Goal: Information Seeking & Learning: Learn about a topic

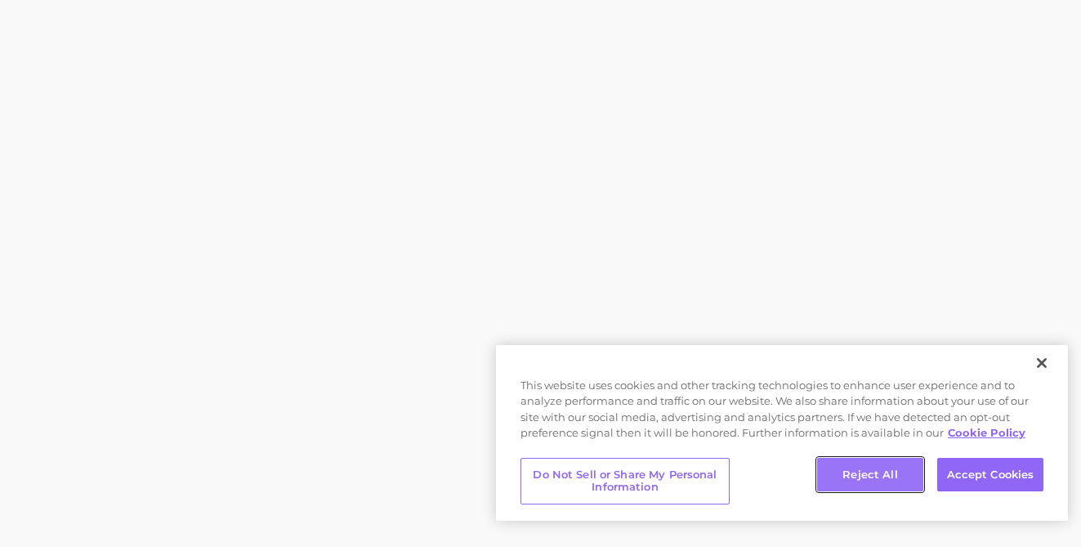
click at [882, 477] on button "Reject All" at bounding box center [870, 475] width 106 height 34
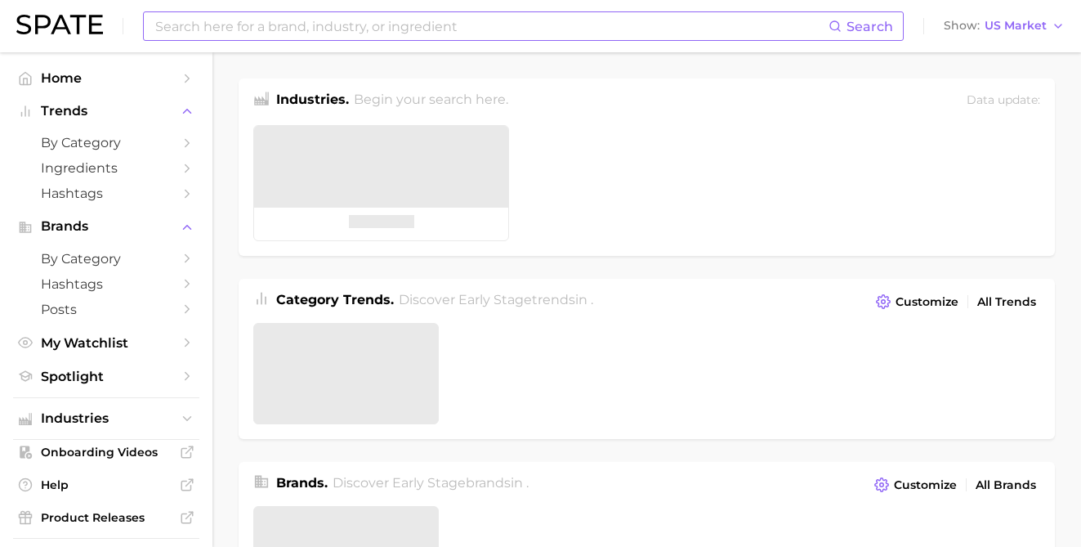
click at [213, 31] on input at bounding box center [491, 26] width 675 height 28
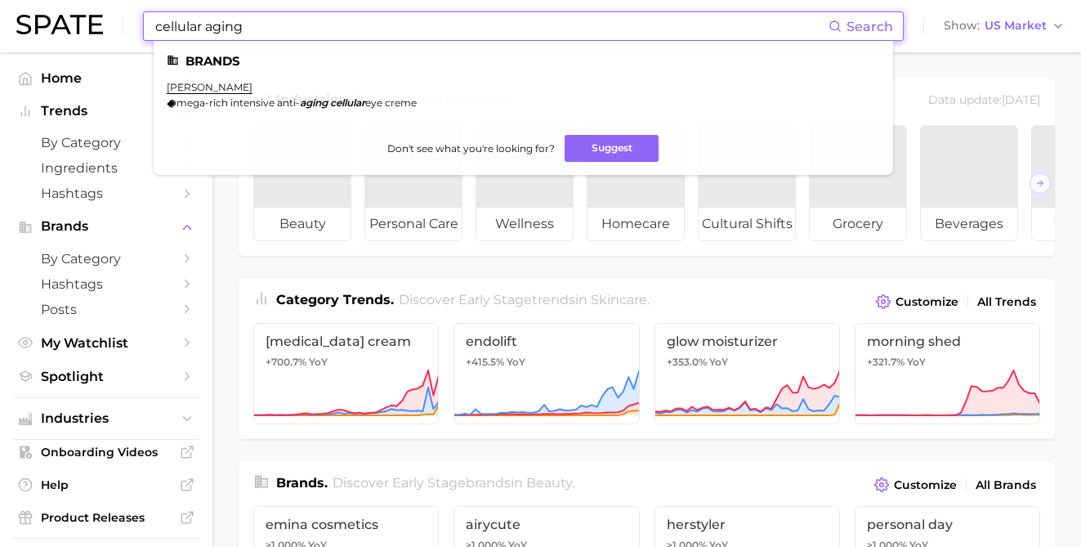
drag, startPoint x: 252, startPoint y: 28, endPoint x: 211, endPoint y: 28, distance: 40.9
click at [211, 28] on input "cellular aging" at bounding box center [491, 26] width 675 height 28
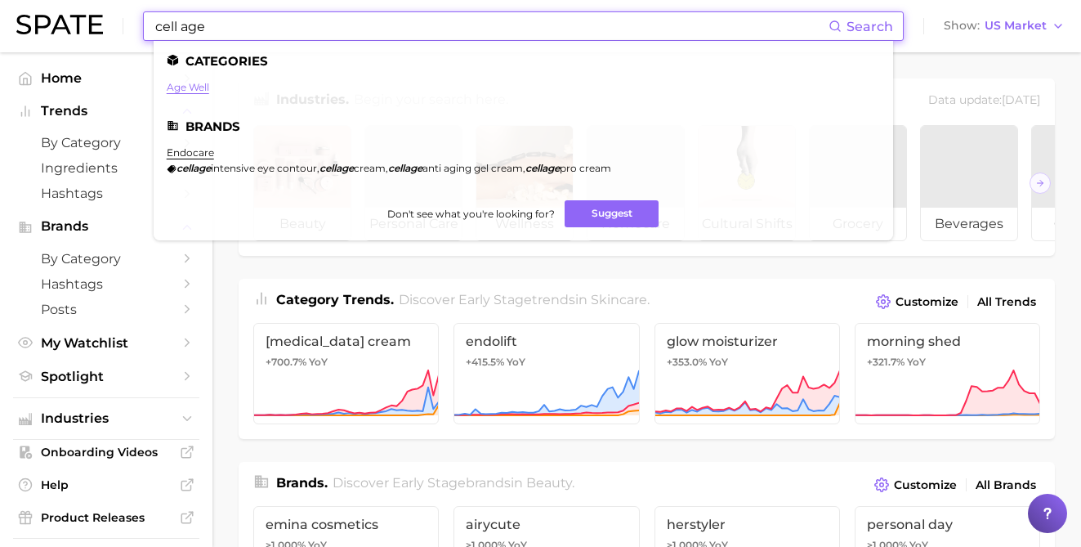
type input "cell age"
click at [201, 87] on link "age well" at bounding box center [188, 87] width 42 height 12
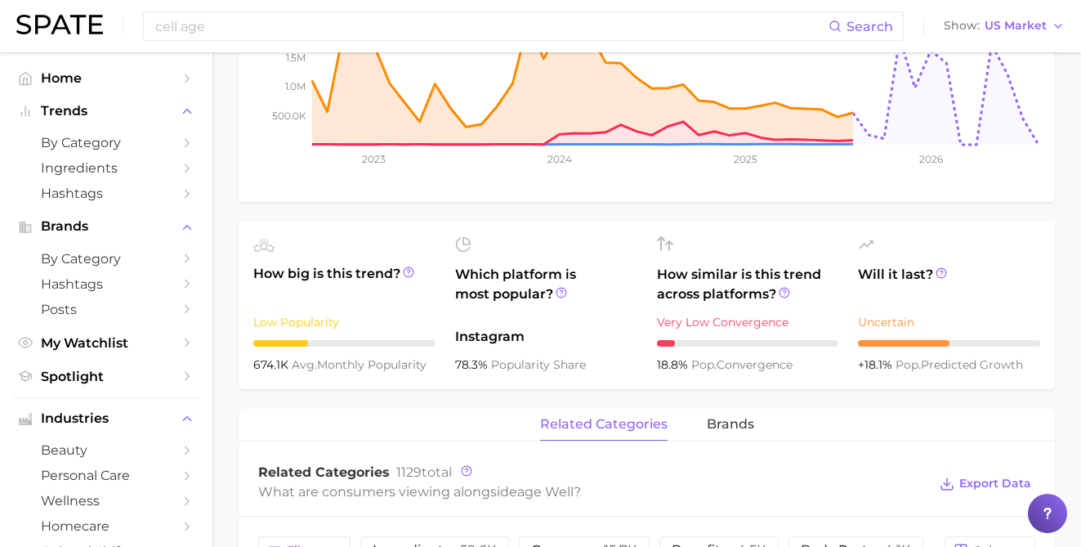
scroll to position [208, 0]
